Goal: Information Seeking & Learning: Learn about a topic

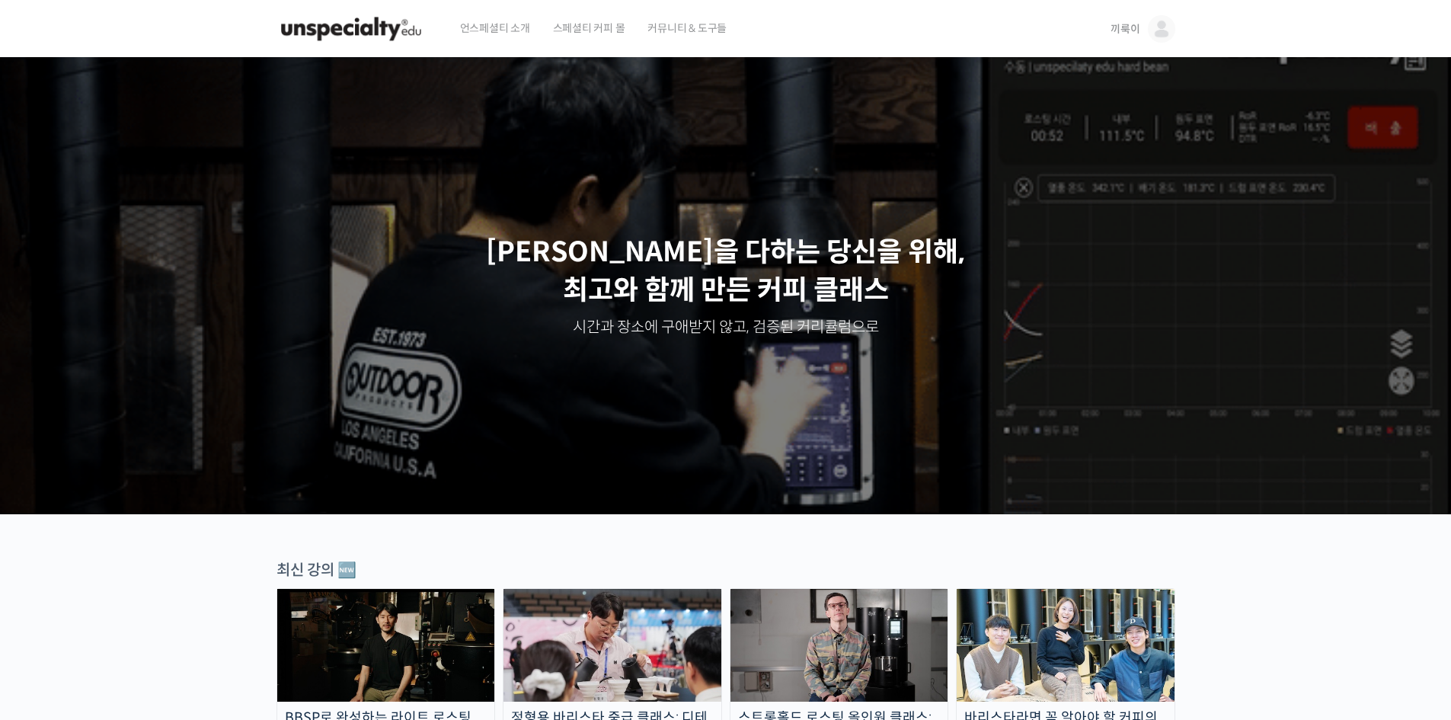
click at [1131, 30] on span "끼룩이" at bounding box center [1125, 29] width 29 height 14
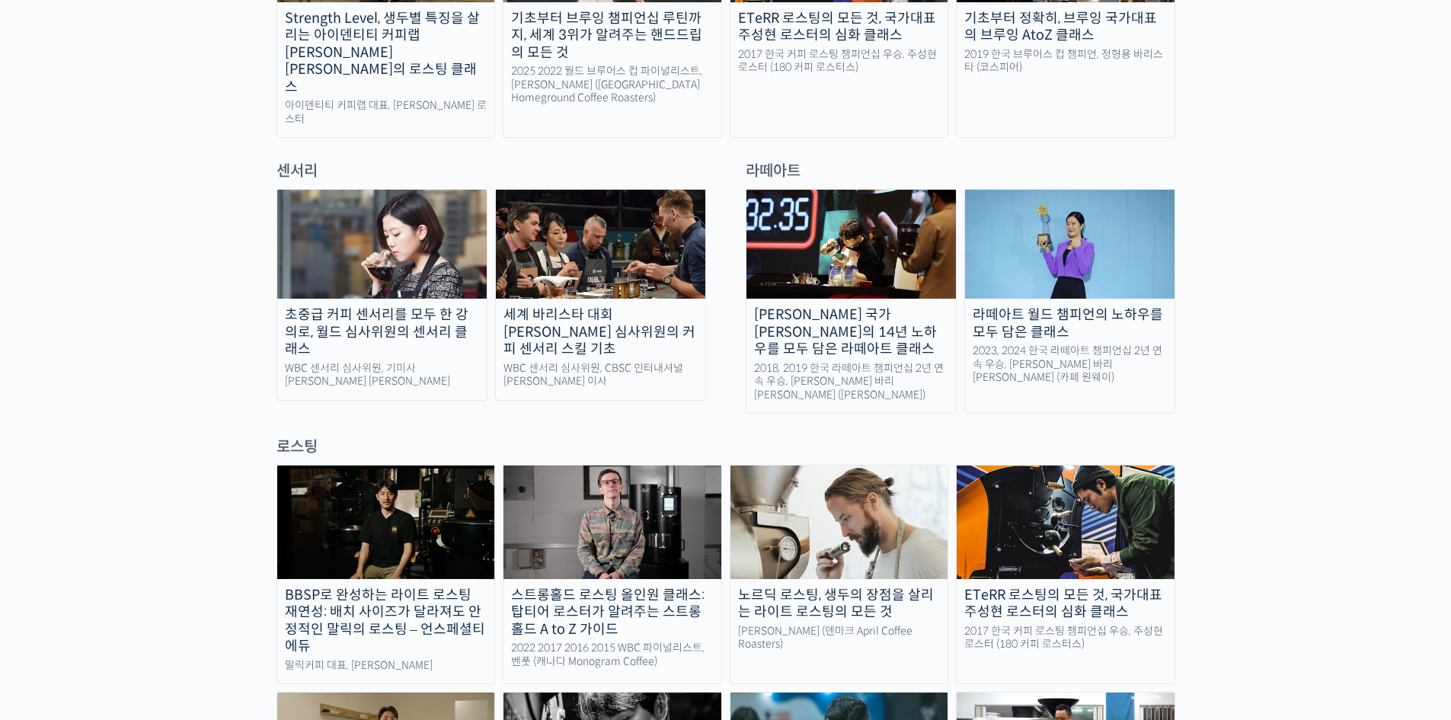
scroll to position [990, 0]
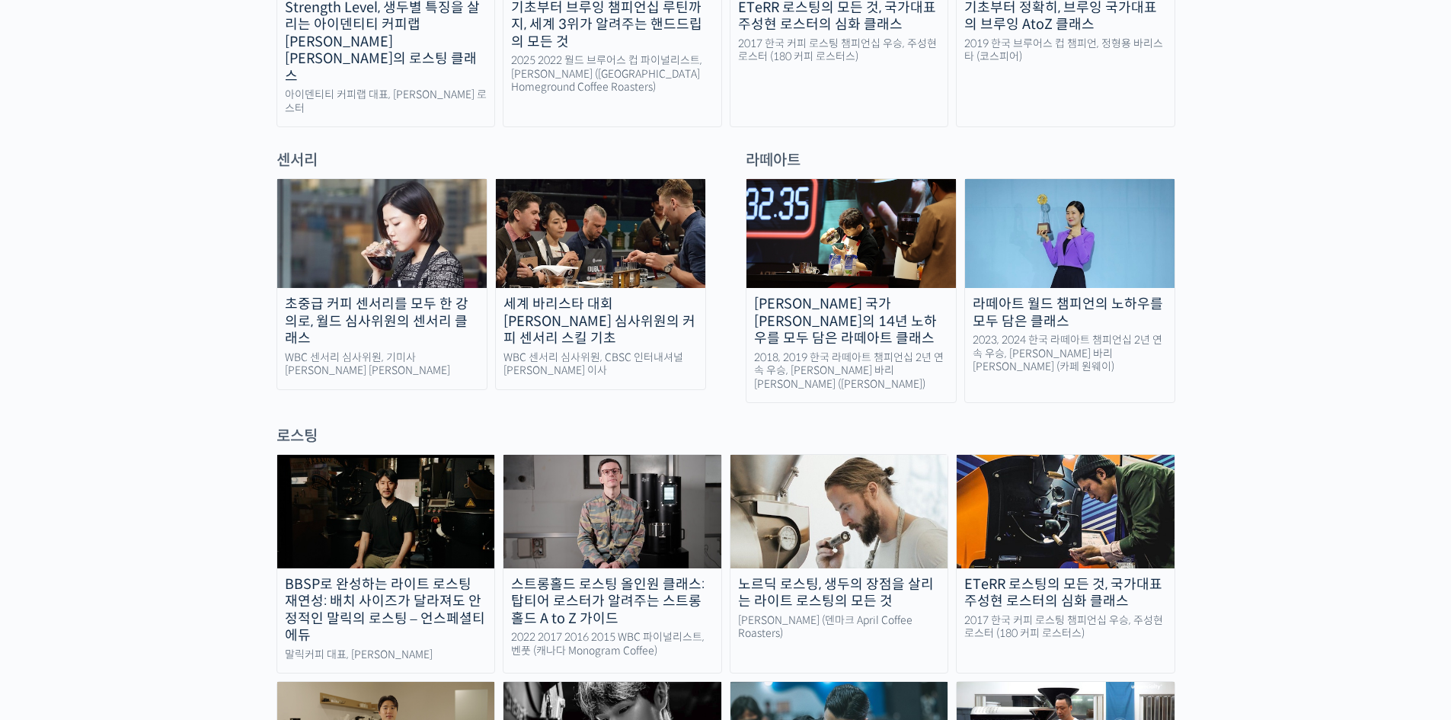
click at [834, 455] on img at bounding box center [840, 511] width 218 height 113
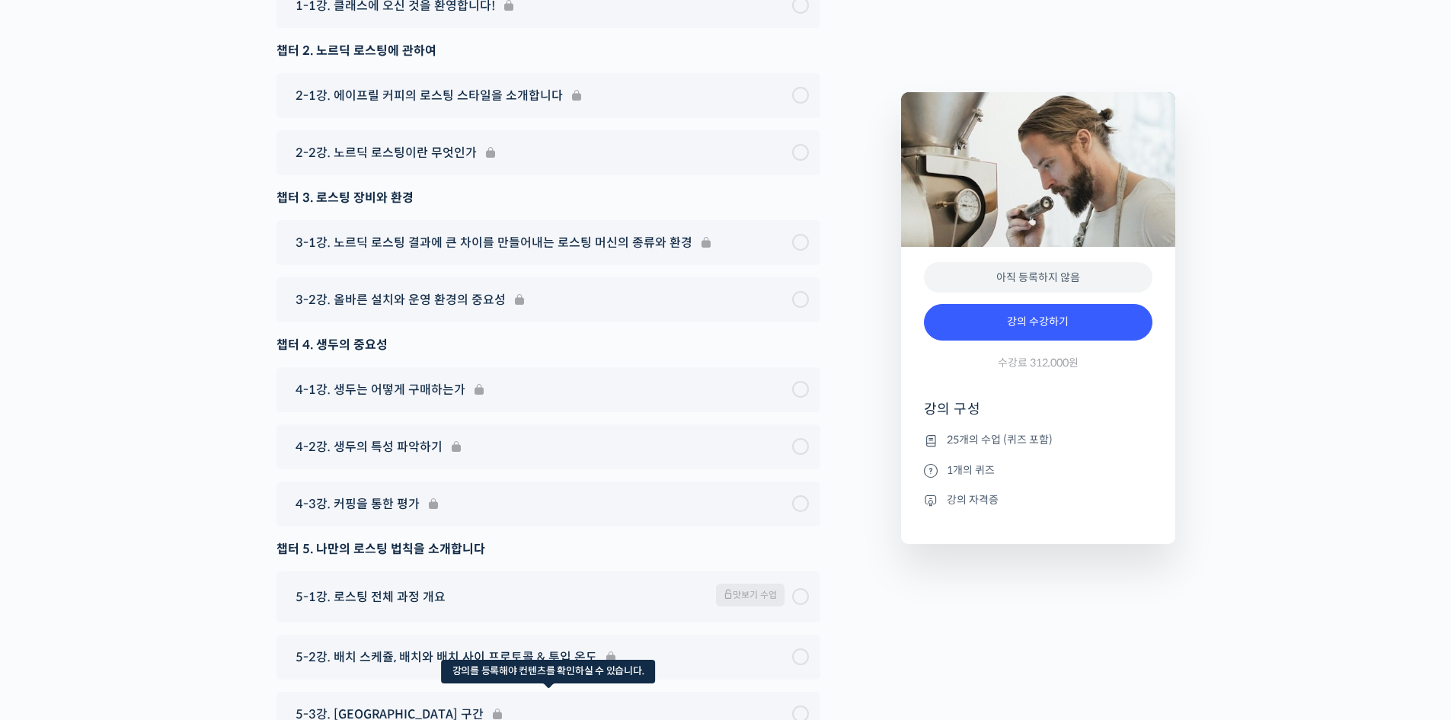
scroll to position [8533, 0]
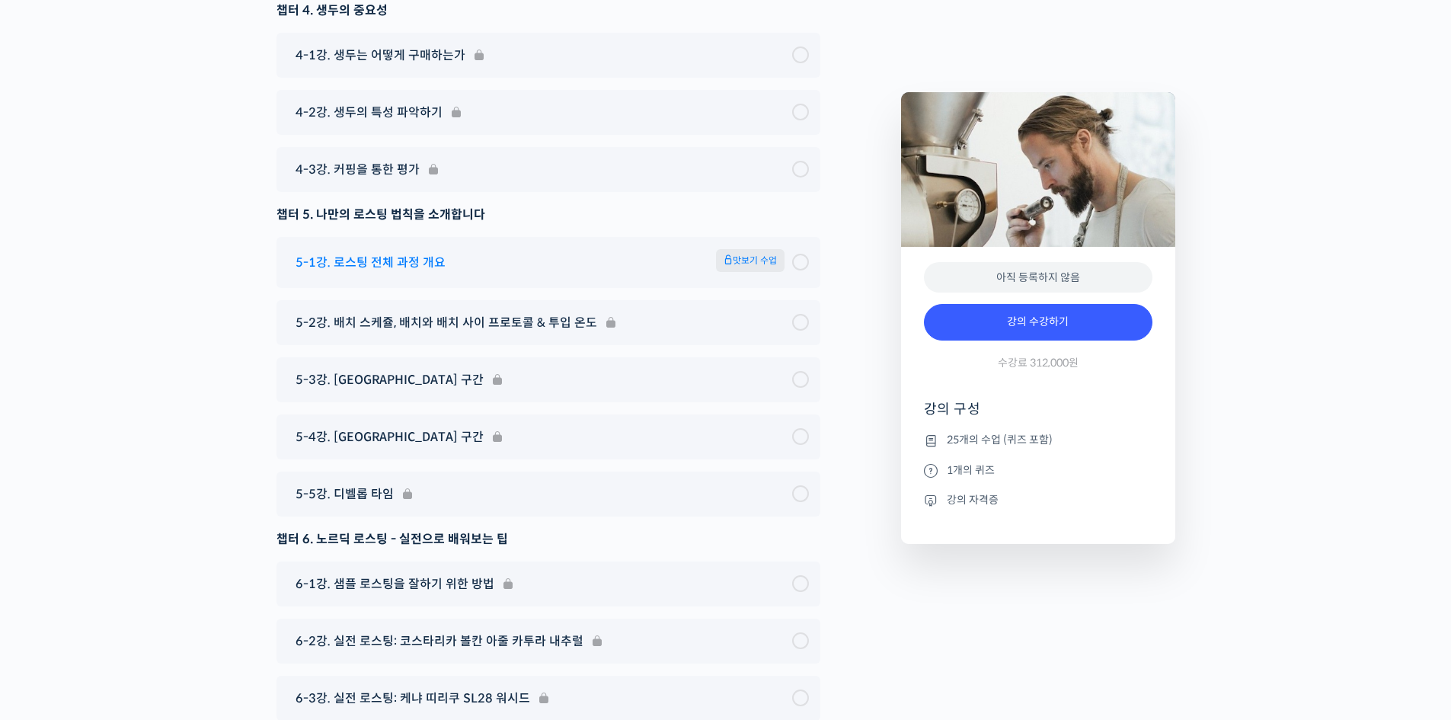
click at [445, 237] on div "5-1강. 로스팅 전체 과정 개요 맛보기 수업" at bounding box center [549, 262] width 544 height 51
click at [387, 252] on span "5-1강. 로스팅 전체 과정 개요" at bounding box center [371, 262] width 150 height 21
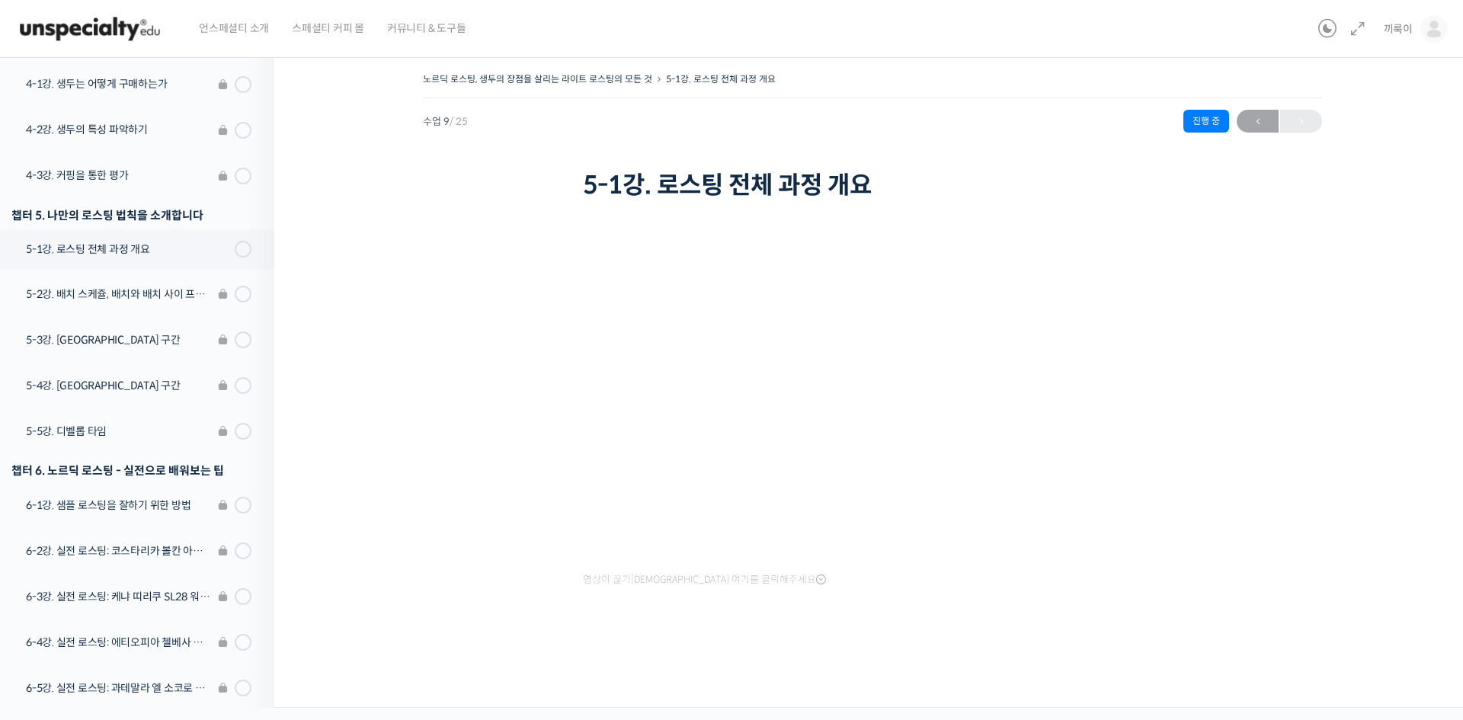
scroll to position [533, 0]
